Goal: Use online tool/utility: Utilize a website feature to perform a specific function

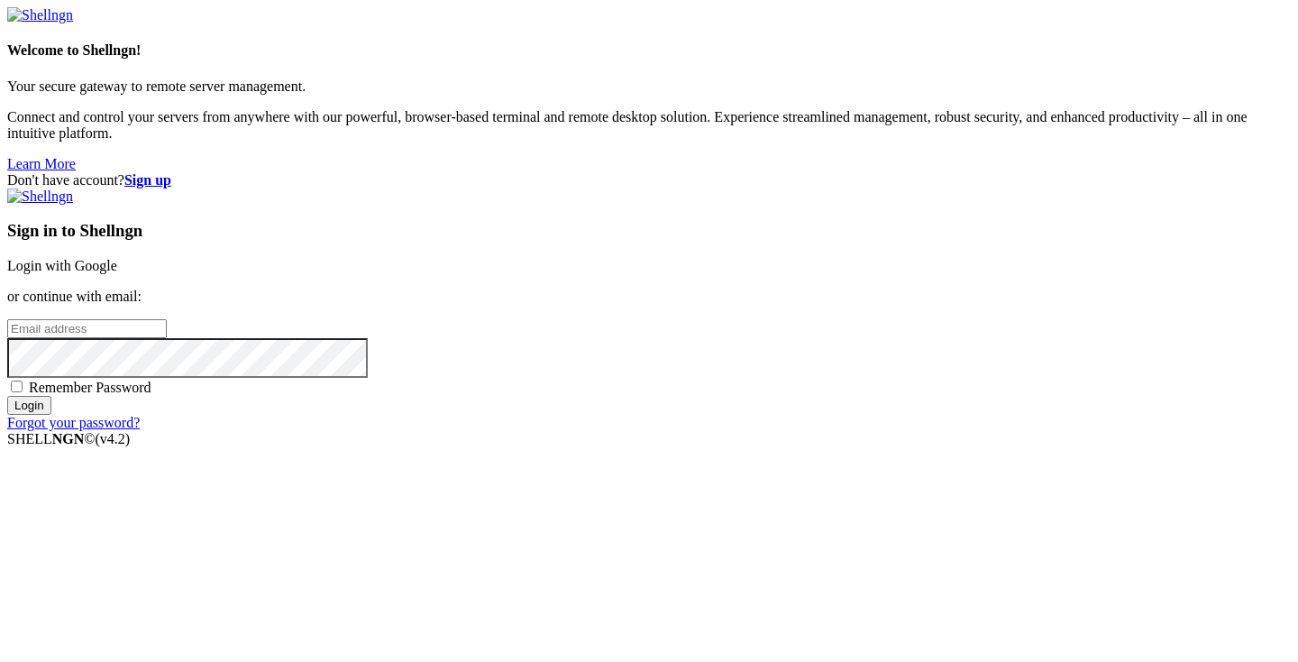
type input "[PERSON_NAME][EMAIL_ADDRESS][DOMAIN_NAME]"
click at [51, 415] on input "Login" at bounding box center [29, 405] width 44 height 19
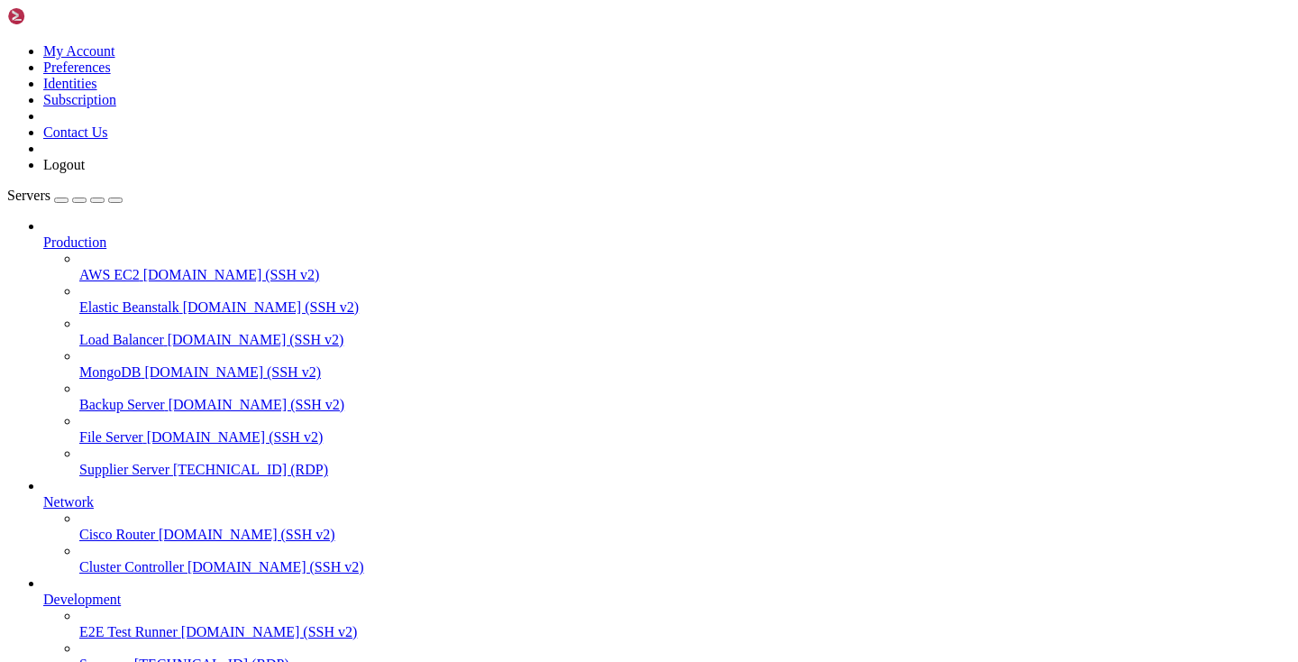
click at [96, 462] on span "Supplier Server" at bounding box center [124, 469] width 90 height 15
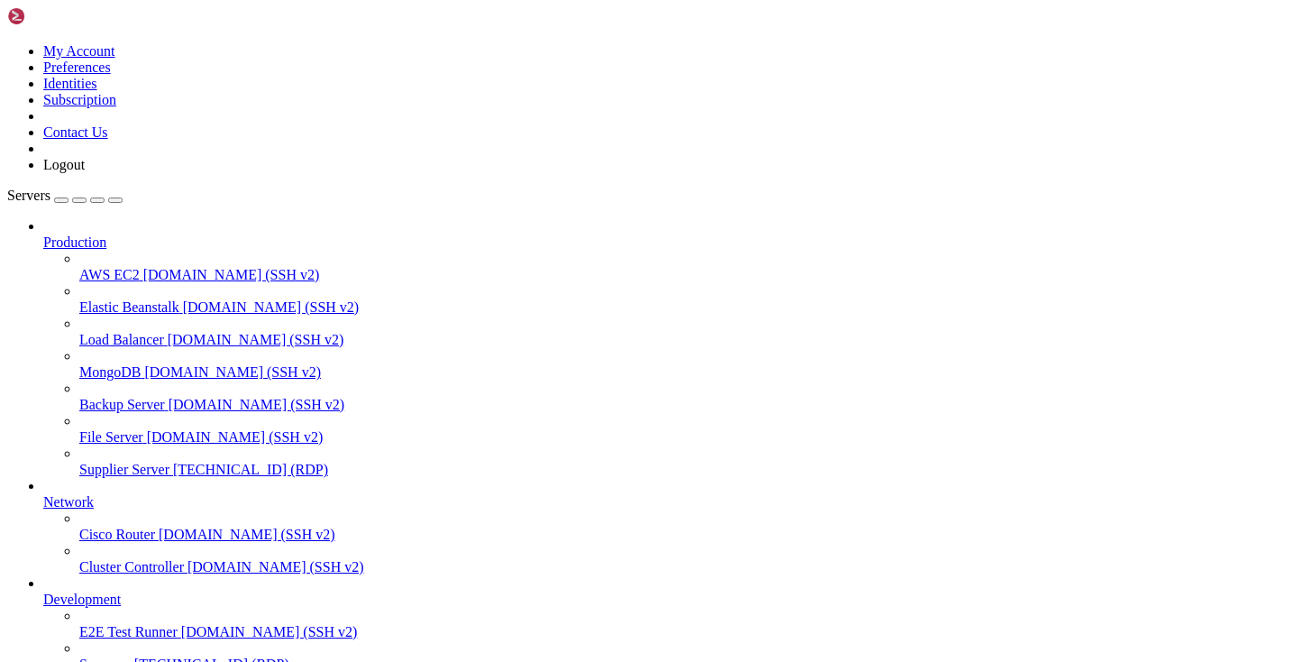
drag, startPoint x: 308, startPoint y: 1246, endPoint x: 210, endPoint y: 1245, distance: 98.3
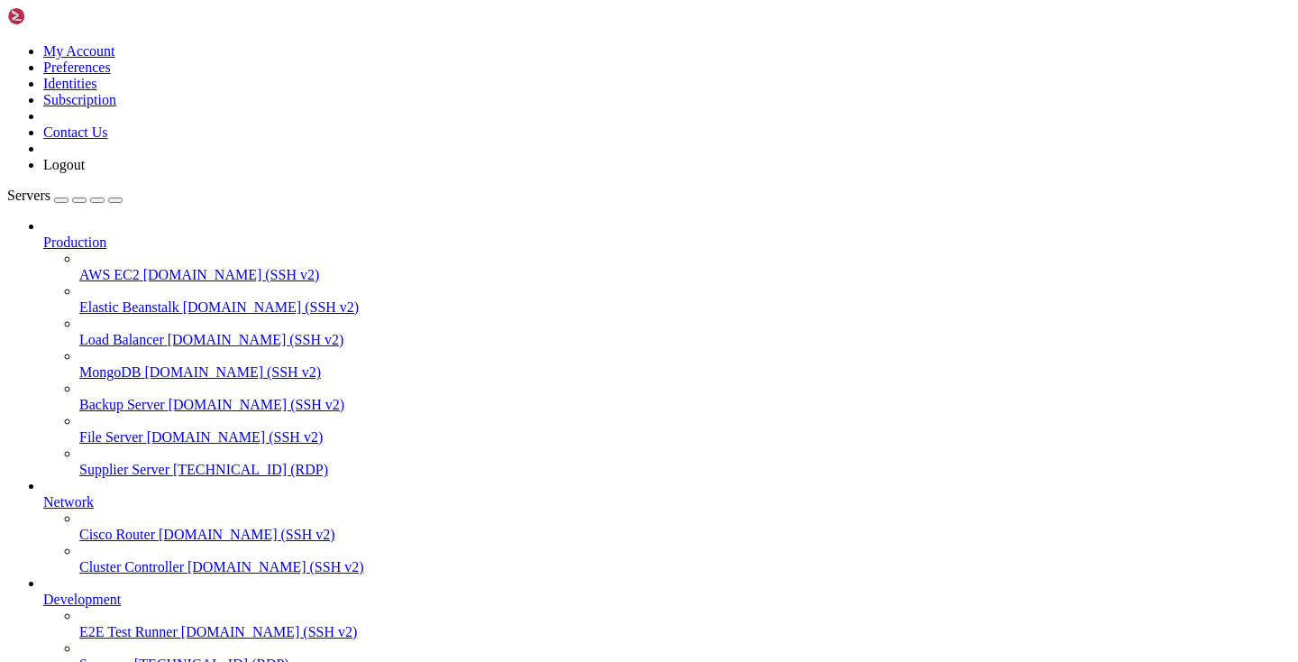
drag, startPoint x: 423, startPoint y: 1245, endPoint x: 349, endPoint y: 1244, distance: 73.9
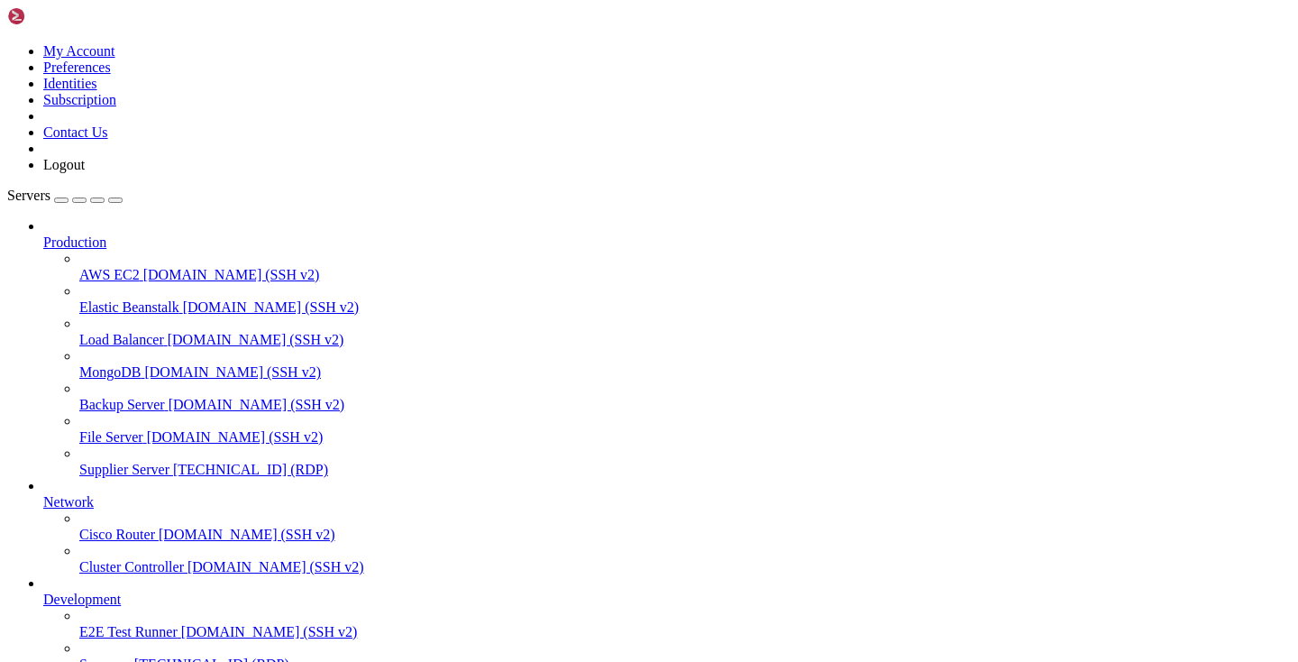
drag, startPoint x: 416, startPoint y: 1250, endPoint x: 353, endPoint y: 1243, distance: 63.4
